Goal: Information Seeking & Learning: Learn about a topic

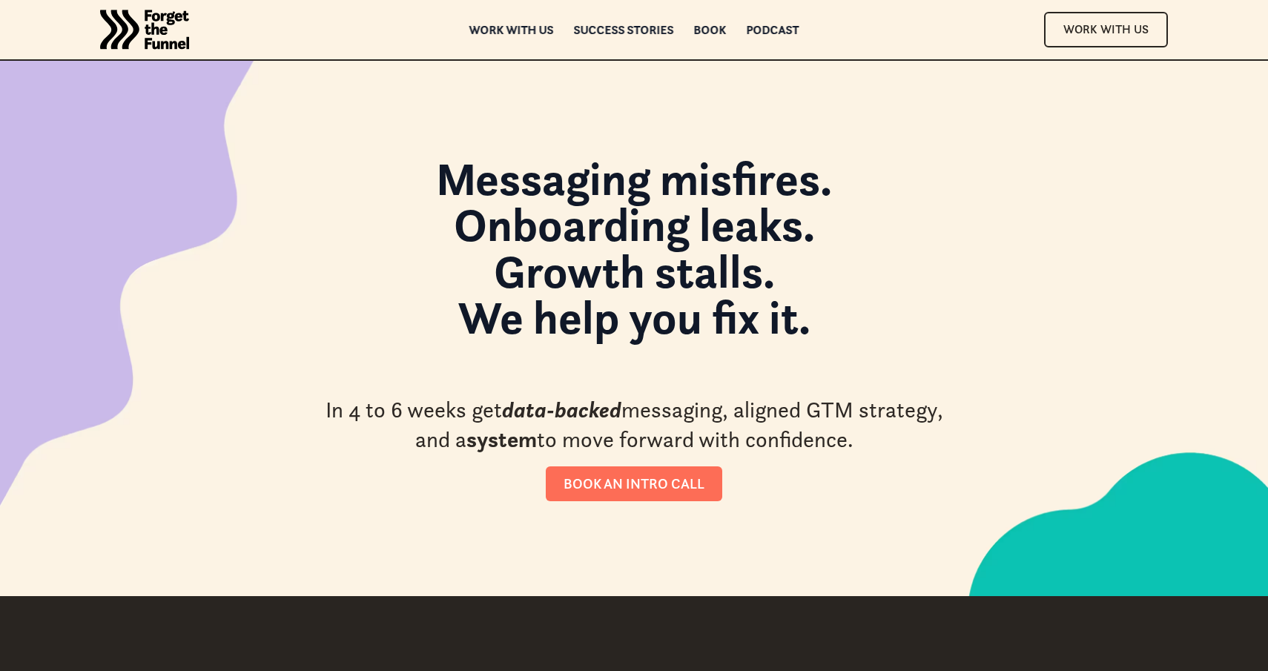
click at [546, 197] on strong "Messaging misfires. Onboarding leaks. Growth stalls. We help you fix it." at bounding box center [634, 248] width 396 height 196
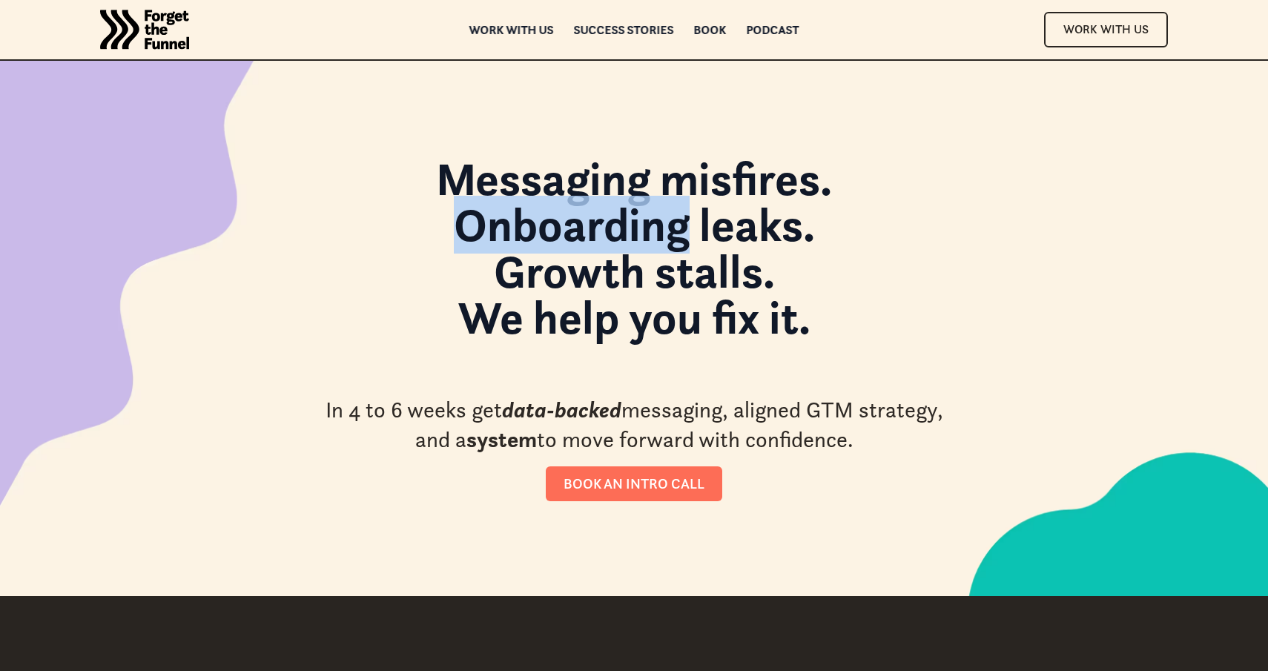
click at [546, 197] on strong "Messaging misfires. Onboarding leaks. Growth stalls. We help you fix it." at bounding box center [634, 248] width 396 height 196
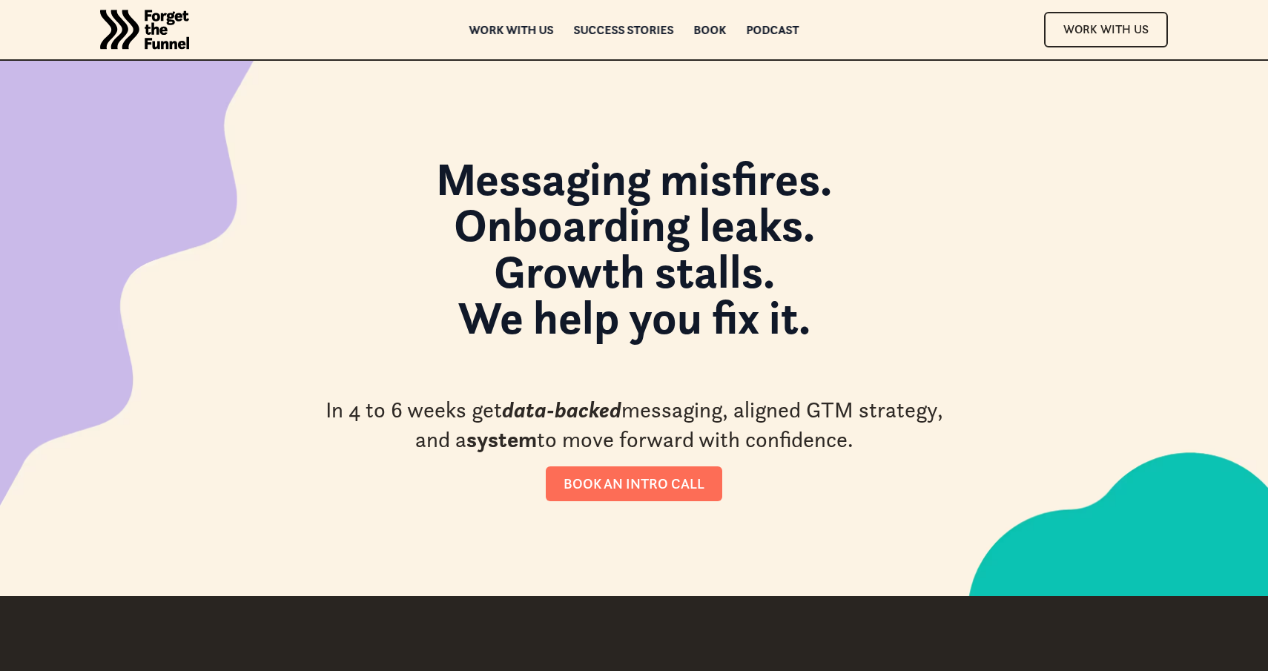
click at [546, 222] on strong "Messaging misfires. Onboarding leaks. Growth stalls. We help you fix it." at bounding box center [634, 248] width 396 height 196
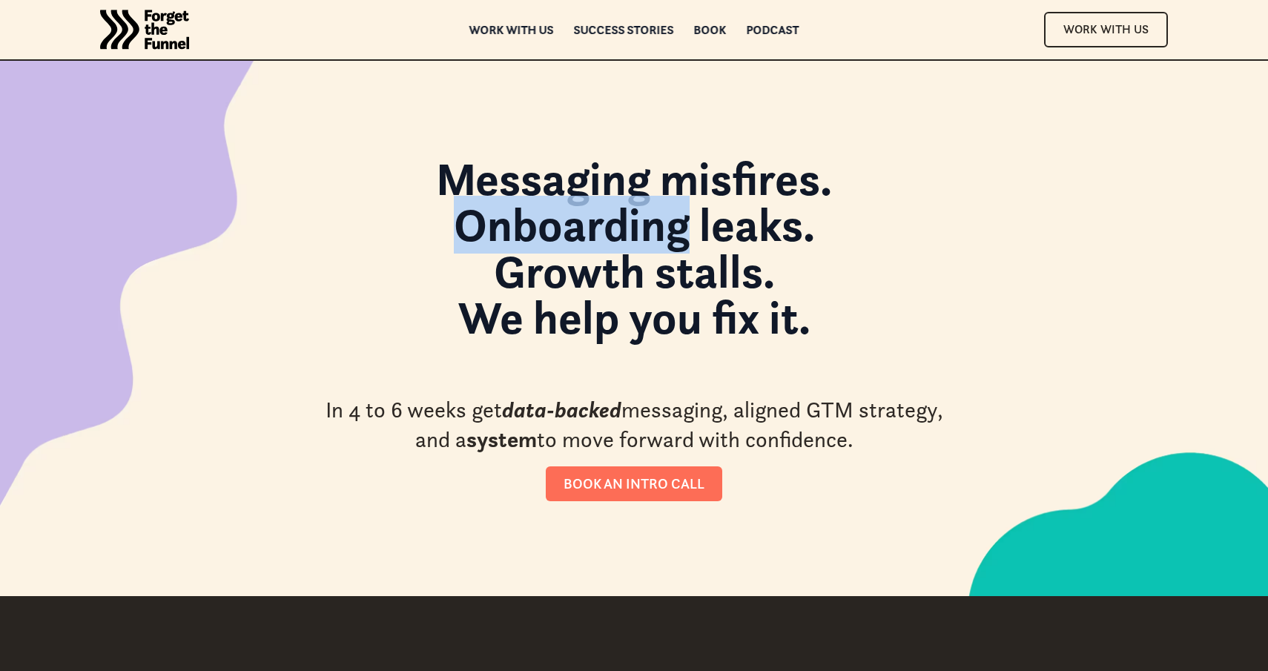
click at [546, 222] on strong "Messaging misfires. Onboarding leaks. Growth stalls. We help you fix it." at bounding box center [634, 248] width 396 height 196
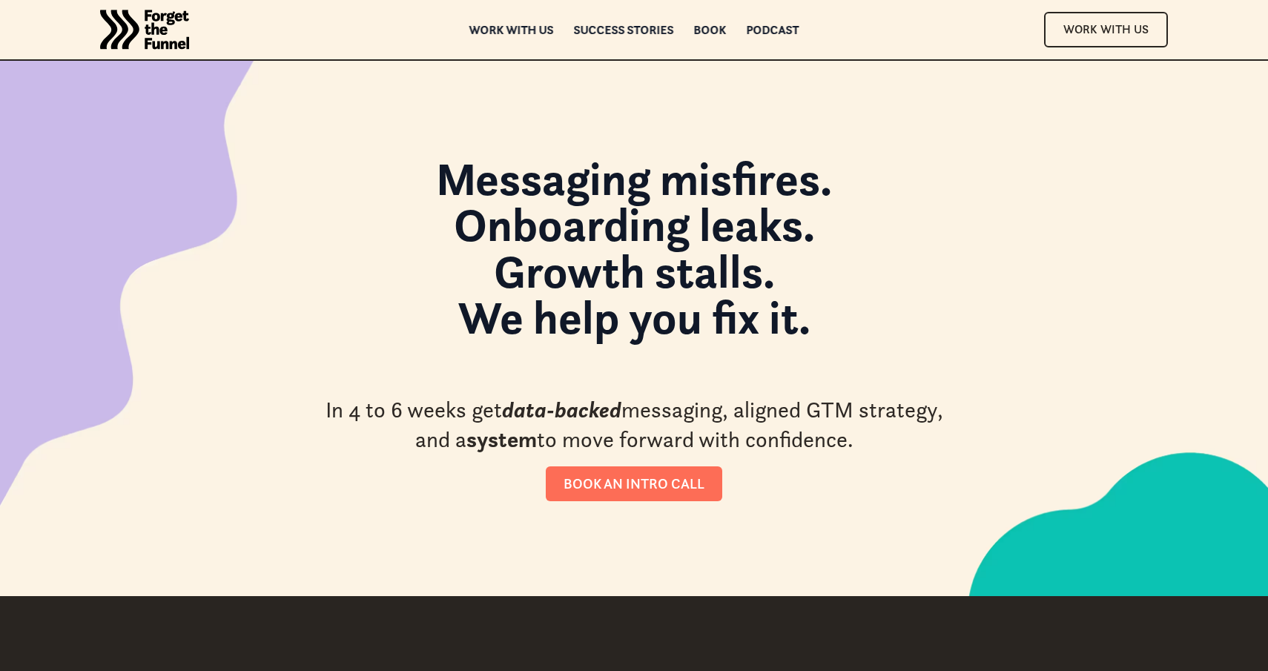
click at [556, 282] on strong "Messaging misfires. Onboarding leaks. Growth stalls. We help you fix it." at bounding box center [634, 248] width 396 height 196
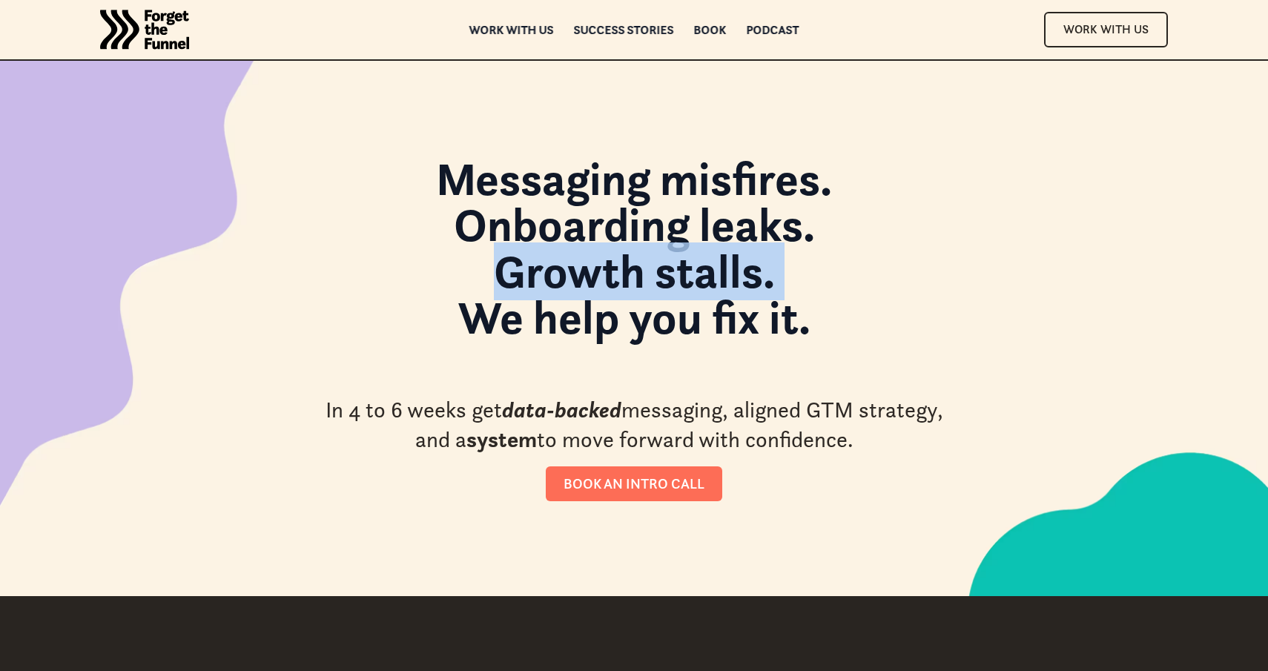
click at [556, 282] on strong "Messaging misfires. Onboarding leaks. Growth stalls. We help you fix it." at bounding box center [634, 248] width 396 height 196
click at [597, 330] on strong "Messaging misfires. Onboarding leaks. Growth stalls. We help you fix it." at bounding box center [634, 248] width 396 height 196
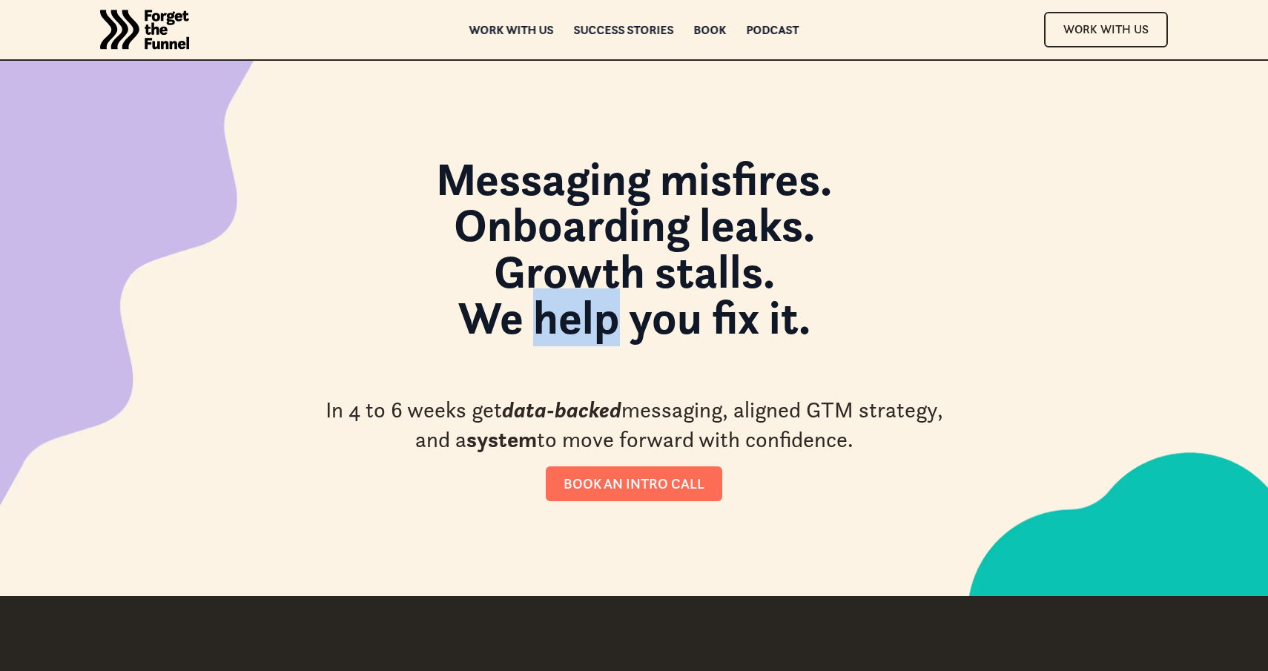
click at [597, 330] on strong "Messaging misfires. Onboarding leaks. Growth stalls. We help you fix it." at bounding box center [634, 248] width 396 height 196
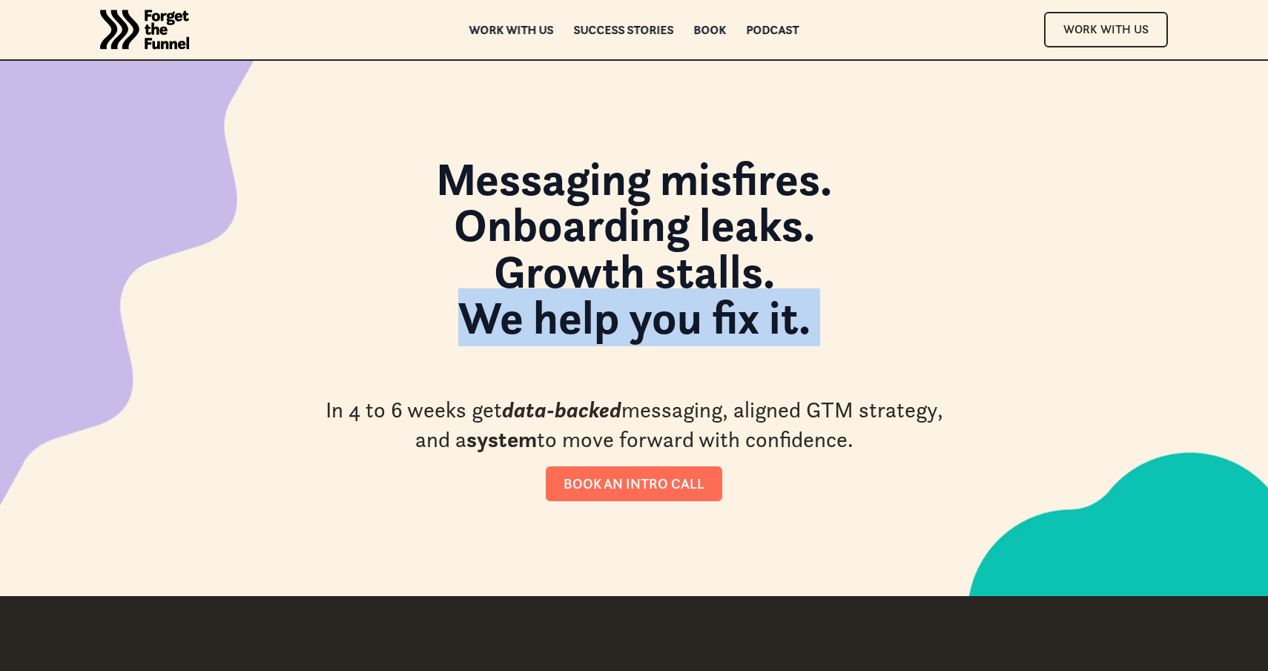
click at [597, 330] on strong "Messaging misfires. Onboarding leaks. Growth stalls. We help you fix it." at bounding box center [634, 248] width 396 height 196
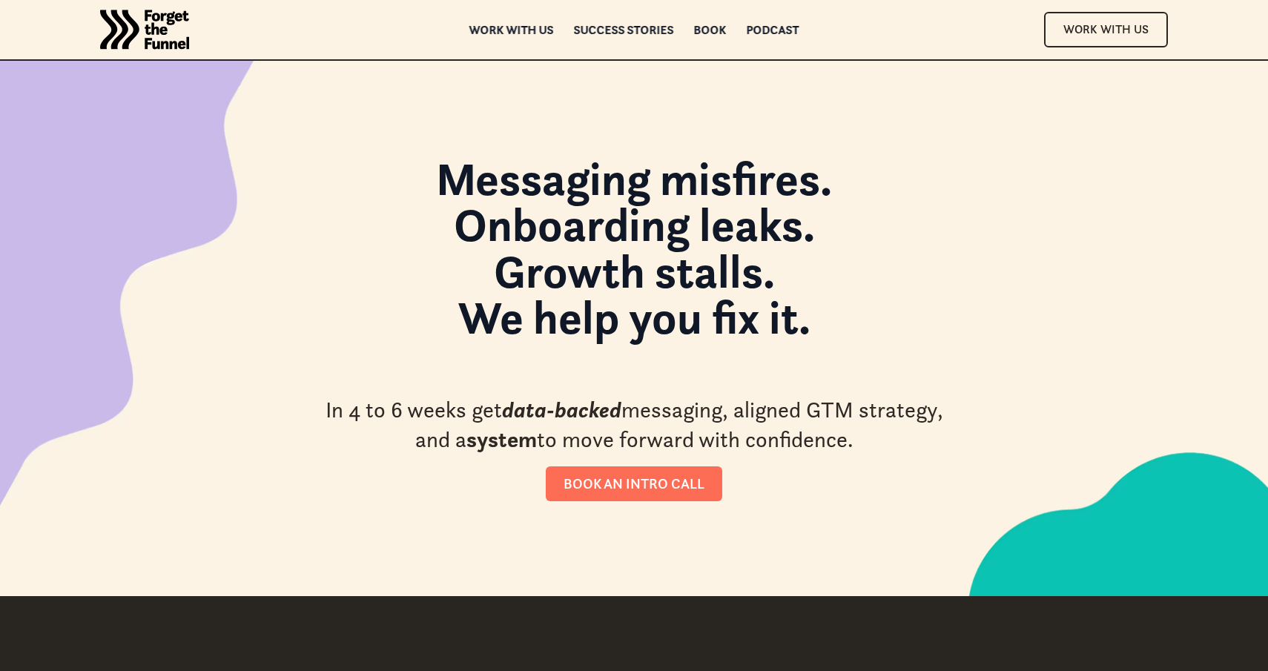
click at [704, 363] on div "Messaging misfires. Onboarding leaks. Growth stalls. We help you fix it. In 4 t…" at bounding box center [634, 329] width 630 height 346
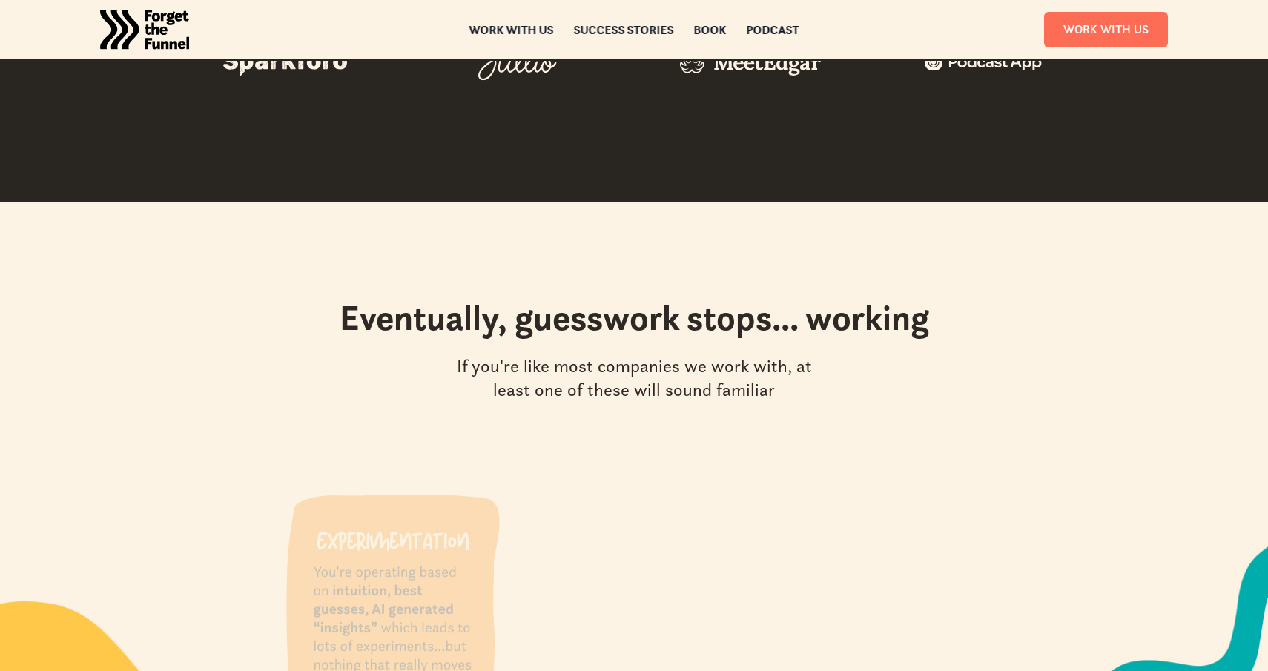
scroll to position [1218, 0]
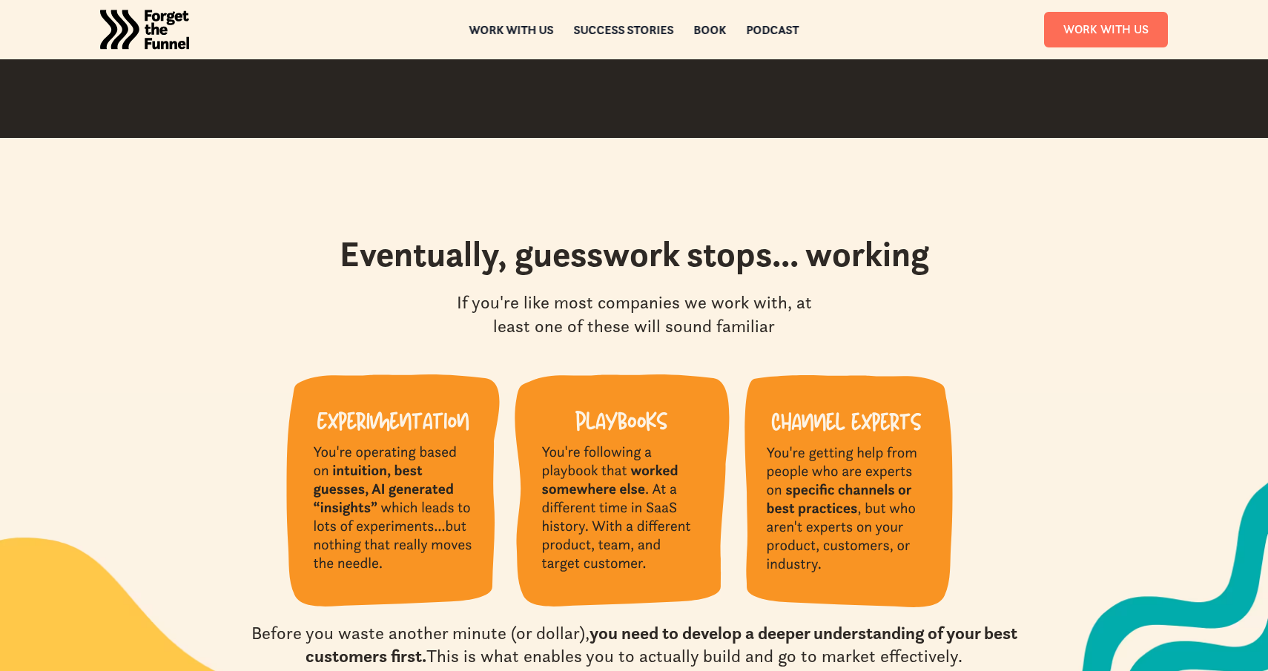
click at [384, 472] on img at bounding box center [393, 490] width 214 height 232
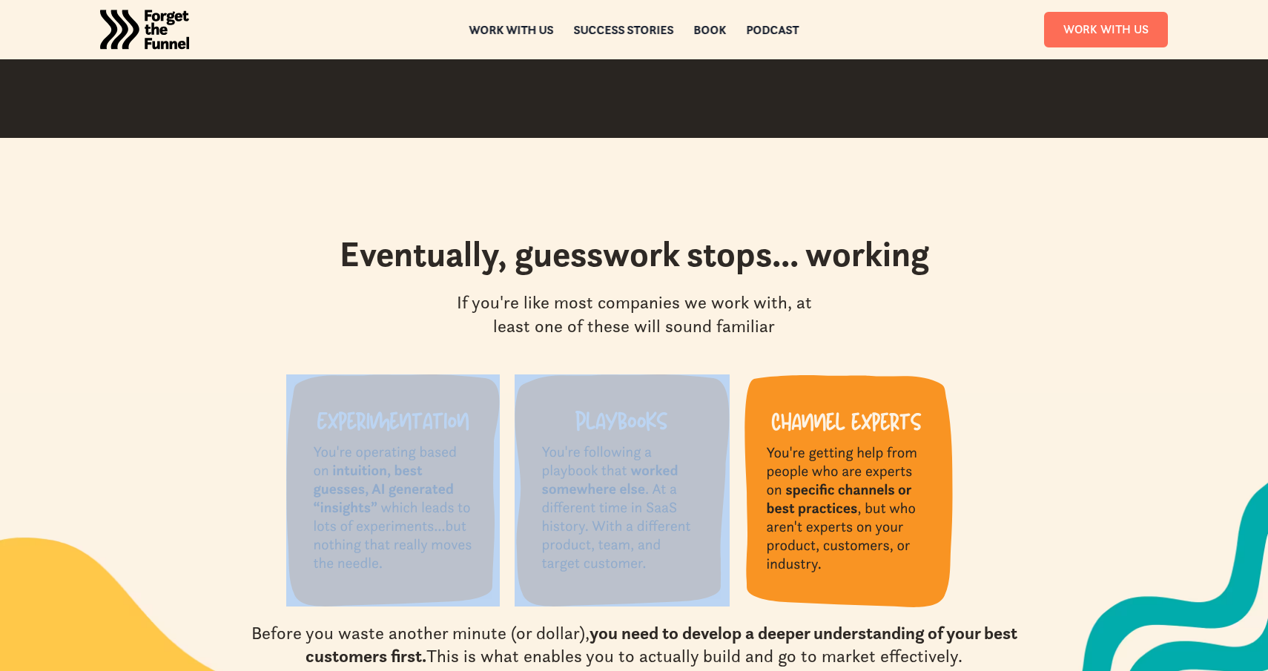
drag, startPoint x: 251, startPoint y: 402, endPoint x: 598, endPoint y: 563, distance: 381.8
click at [599, 563] on div at bounding box center [633, 498] width 919 height 248
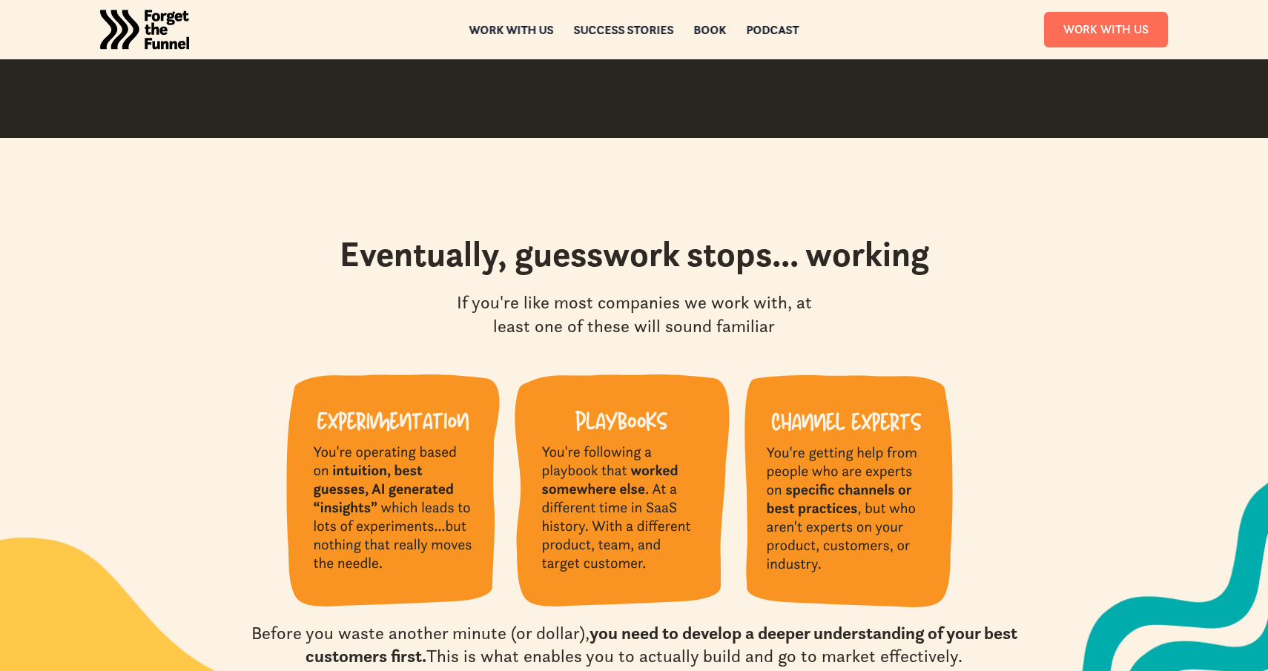
click at [374, 316] on div "Eventually, guesswork stops... working If you're like most companies we work wi…" at bounding box center [633, 285] width 919 height 105
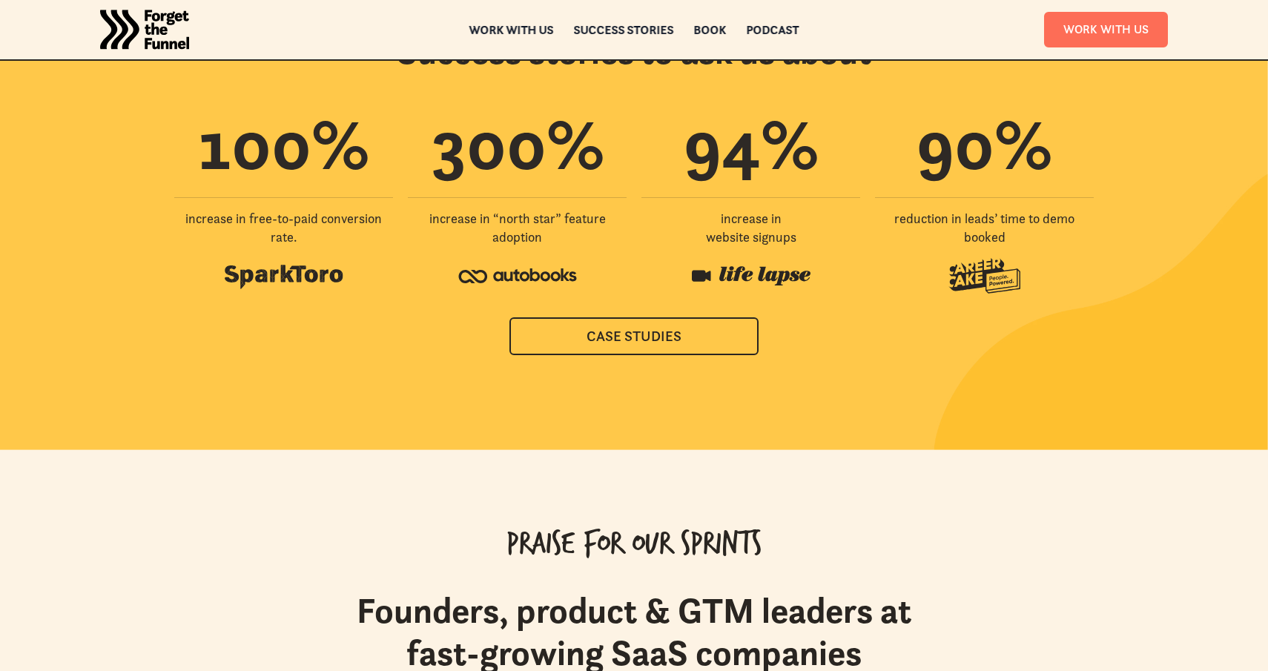
scroll to position [5971, 0]
